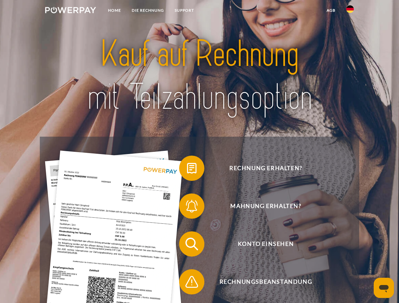
click at [70, 11] on img at bounding box center [70, 10] width 51 height 6
click at [350, 11] on img at bounding box center [350, 9] width 8 height 8
click at [330, 10] on link "agb" at bounding box center [331, 10] width 20 height 11
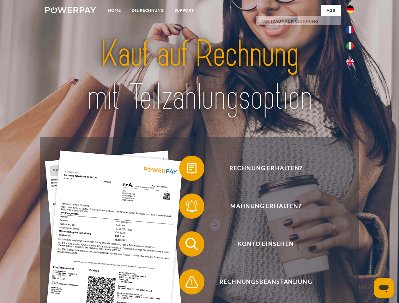
click at [187, 169] on span at bounding box center [182, 168] width 32 height 32
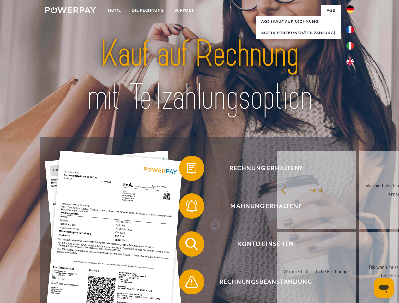
click at [187, 207] on span at bounding box center [182, 206] width 32 height 32
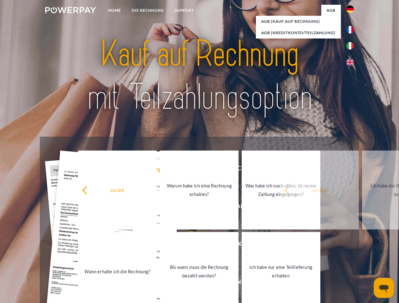
click at [187, 245] on link "Bis wann muss die Rechnung bezahlt werden?" at bounding box center [199, 271] width 79 height 79
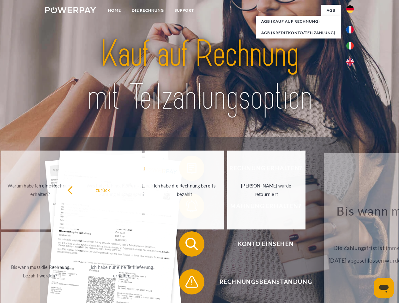
click at [187, 283] on span at bounding box center [182, 282] width 32 height 32
click at [383, 288] on icon "Messaging-Fenster öffnen" at bounding box center [383, 289] width 9 height 8
